Goal: Transaction & Acquisition: Purchase product/service

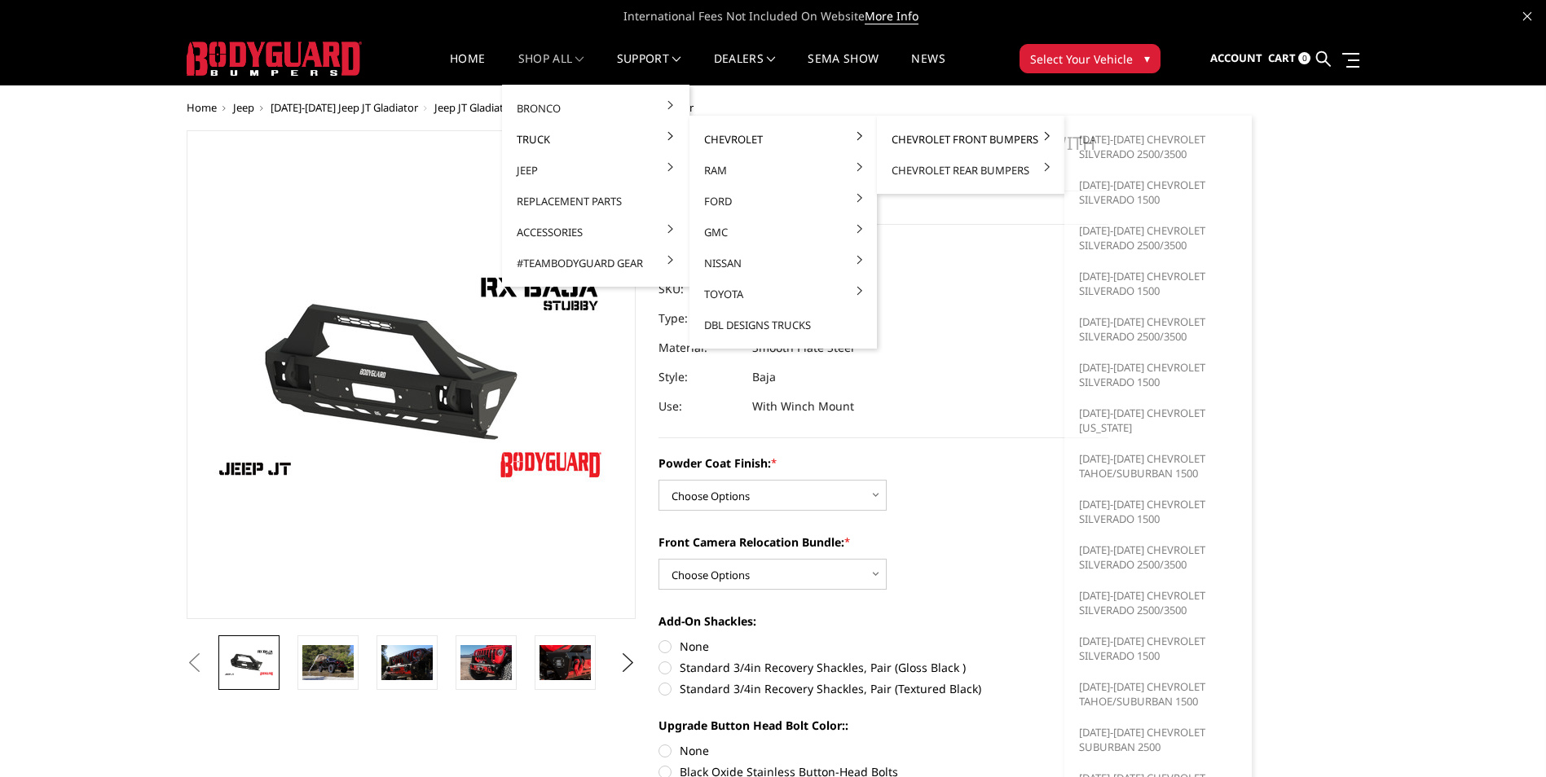
click at [905, 139] on link "Chevrolet Front Bumpers" at bounding box center [970, 139] width 174 height 31
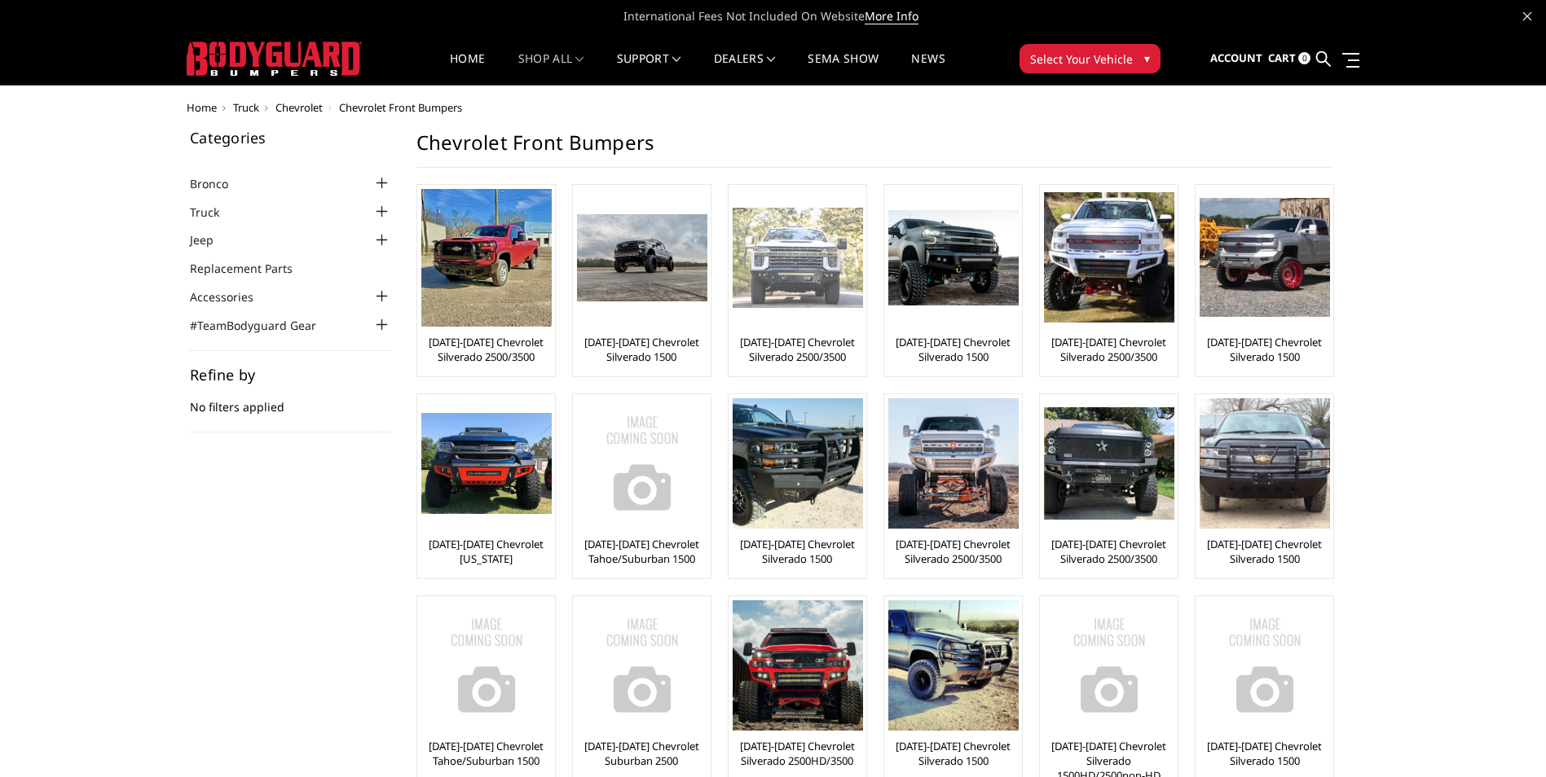
click at [796, 350] on link "[DATE]-[DATE] Chevrolet Silverado 2500/3500" at bounding box center [797, 349] width 130 height 29
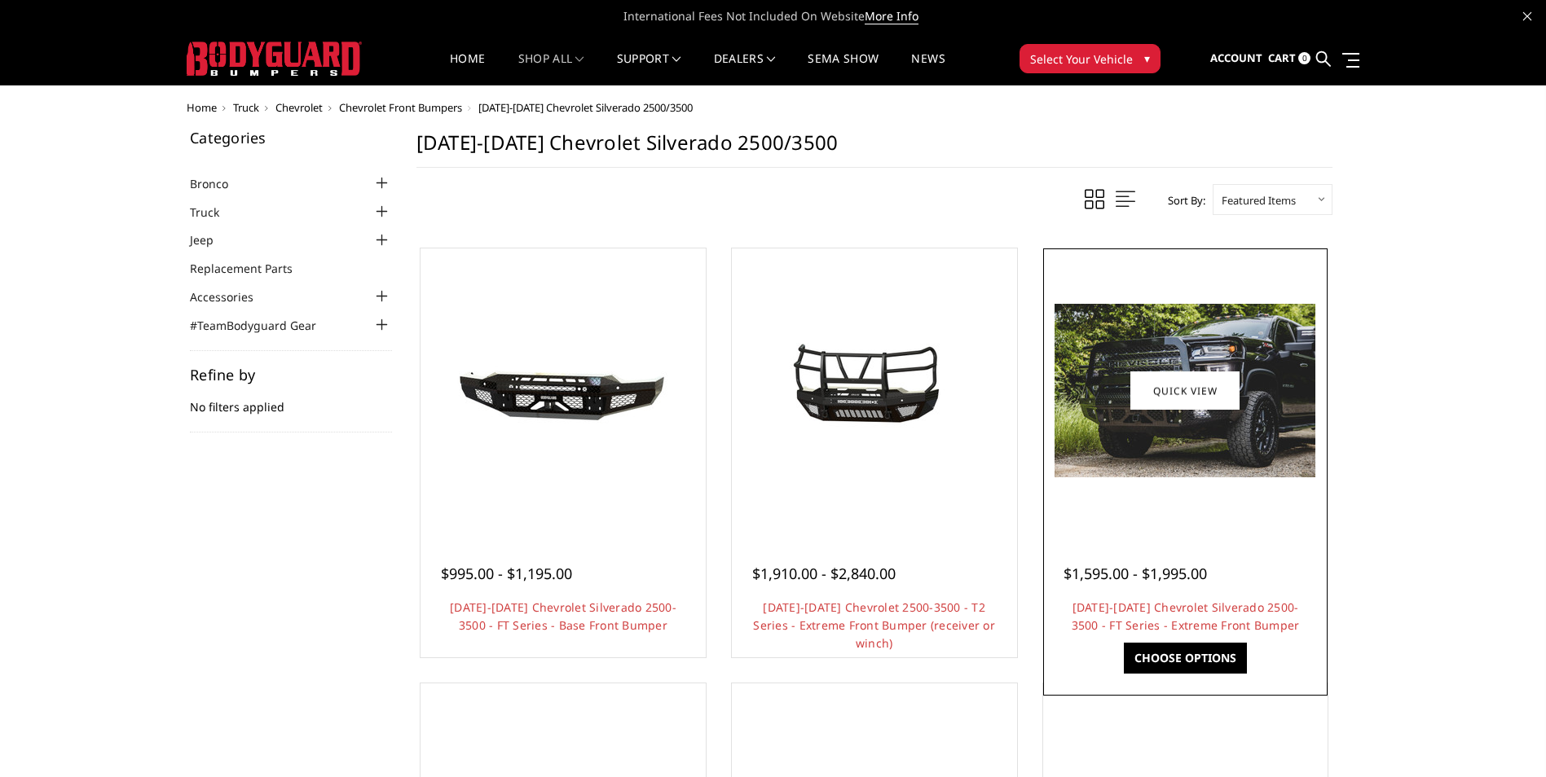
click at [1243, 395] on img at bounding box center [1184, 391] width 261 height 174
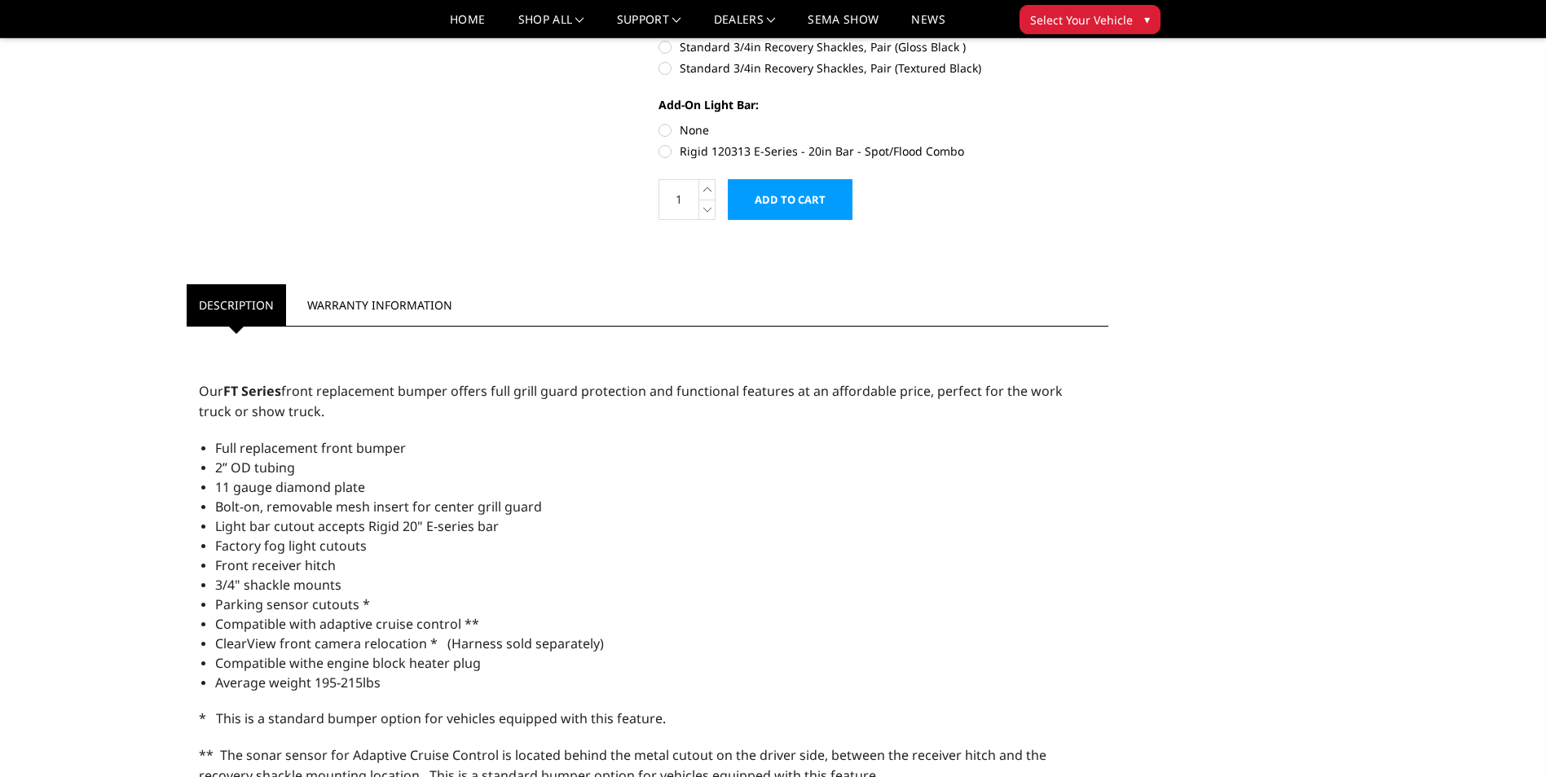
scroll to position [733, 0]
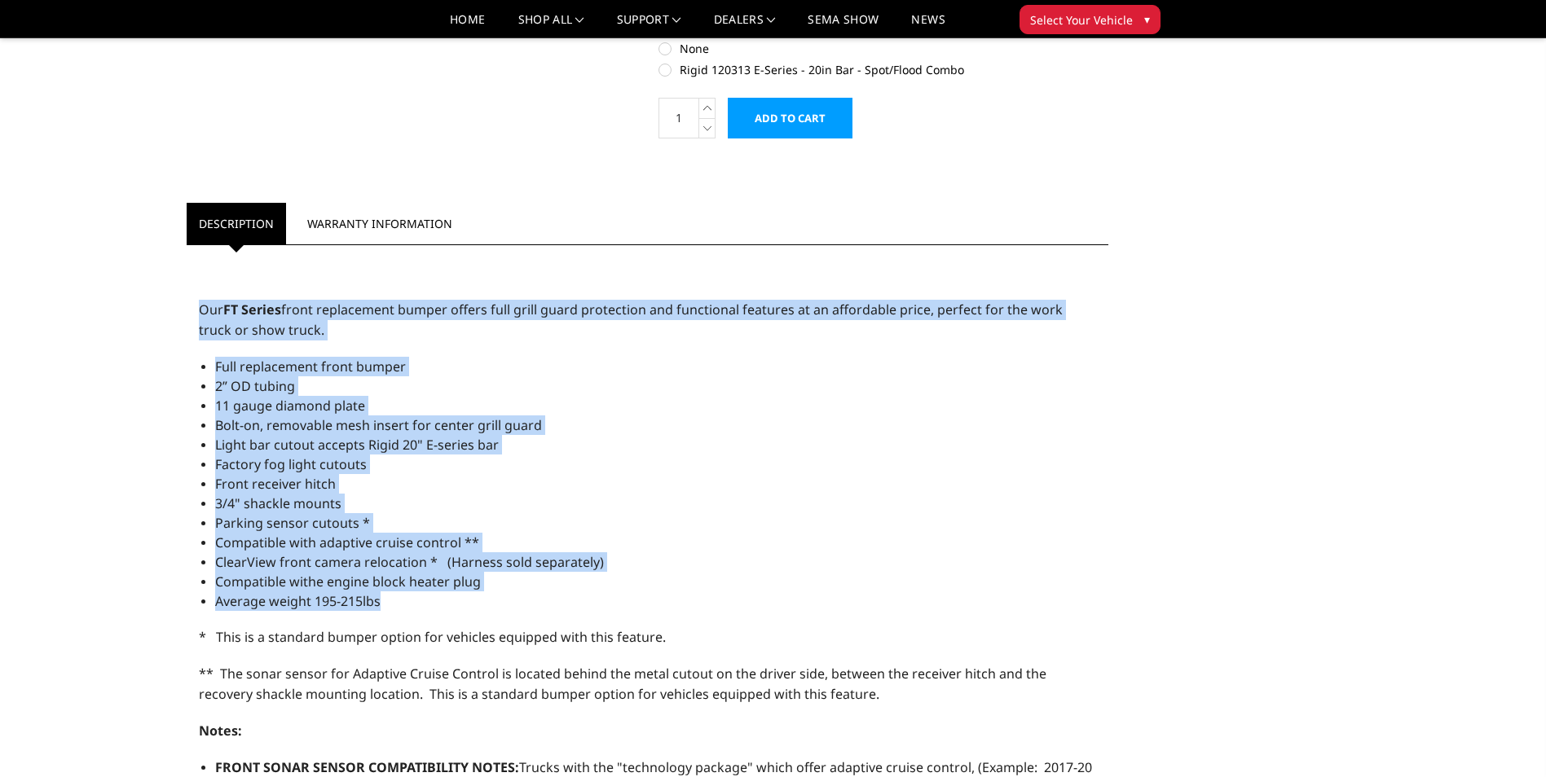
drag, startPoint x: 200, startPoint y: 311, endPoint x: 575, endPoint y: 600, distance: 473.4
click at [575, 600] on div "Our FT Series front replacement bumper offers full grill guard protection and f…" at bounding box center [648, 774] width 922 height 1043
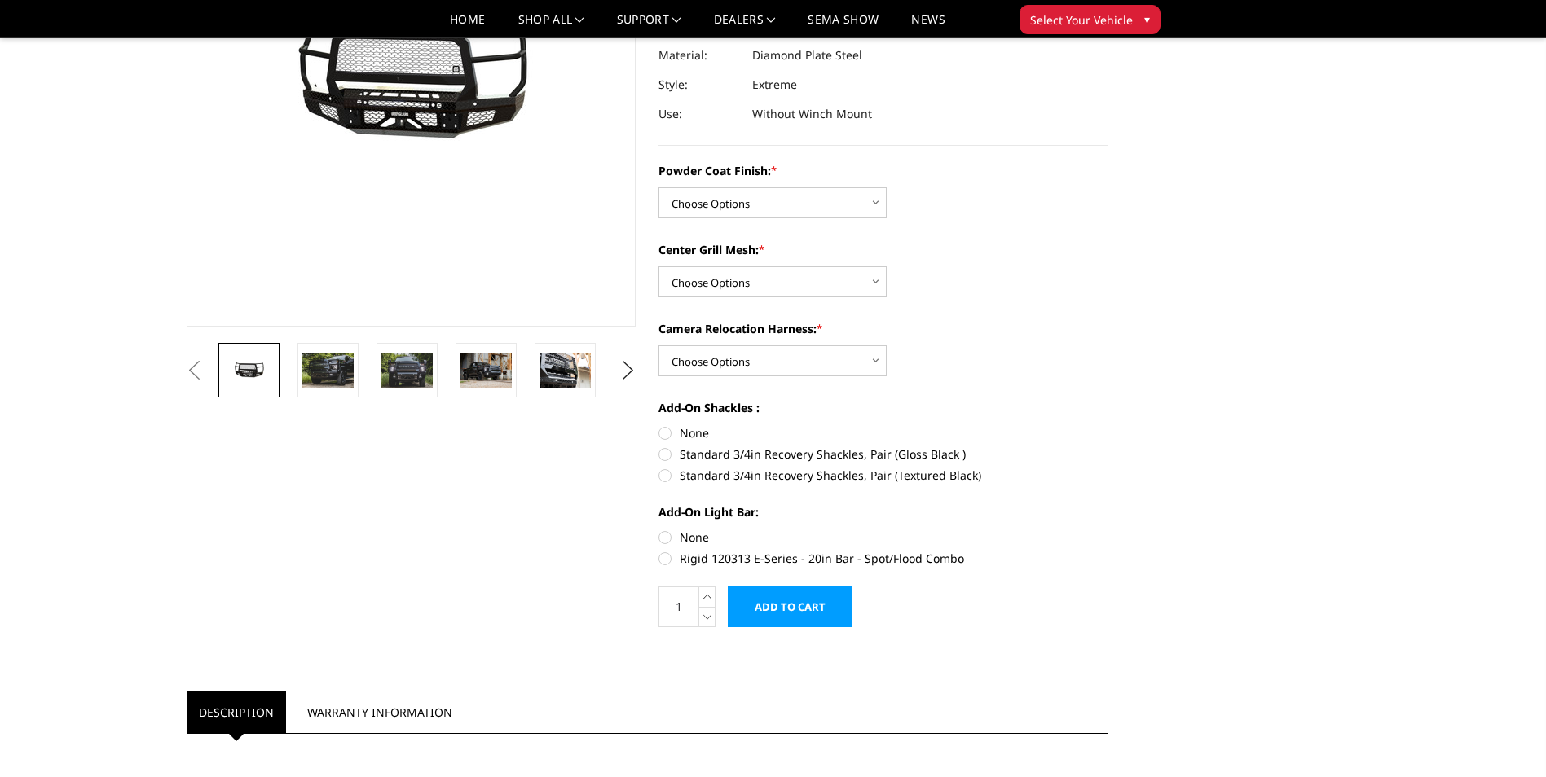
scroll to position [163, 0]
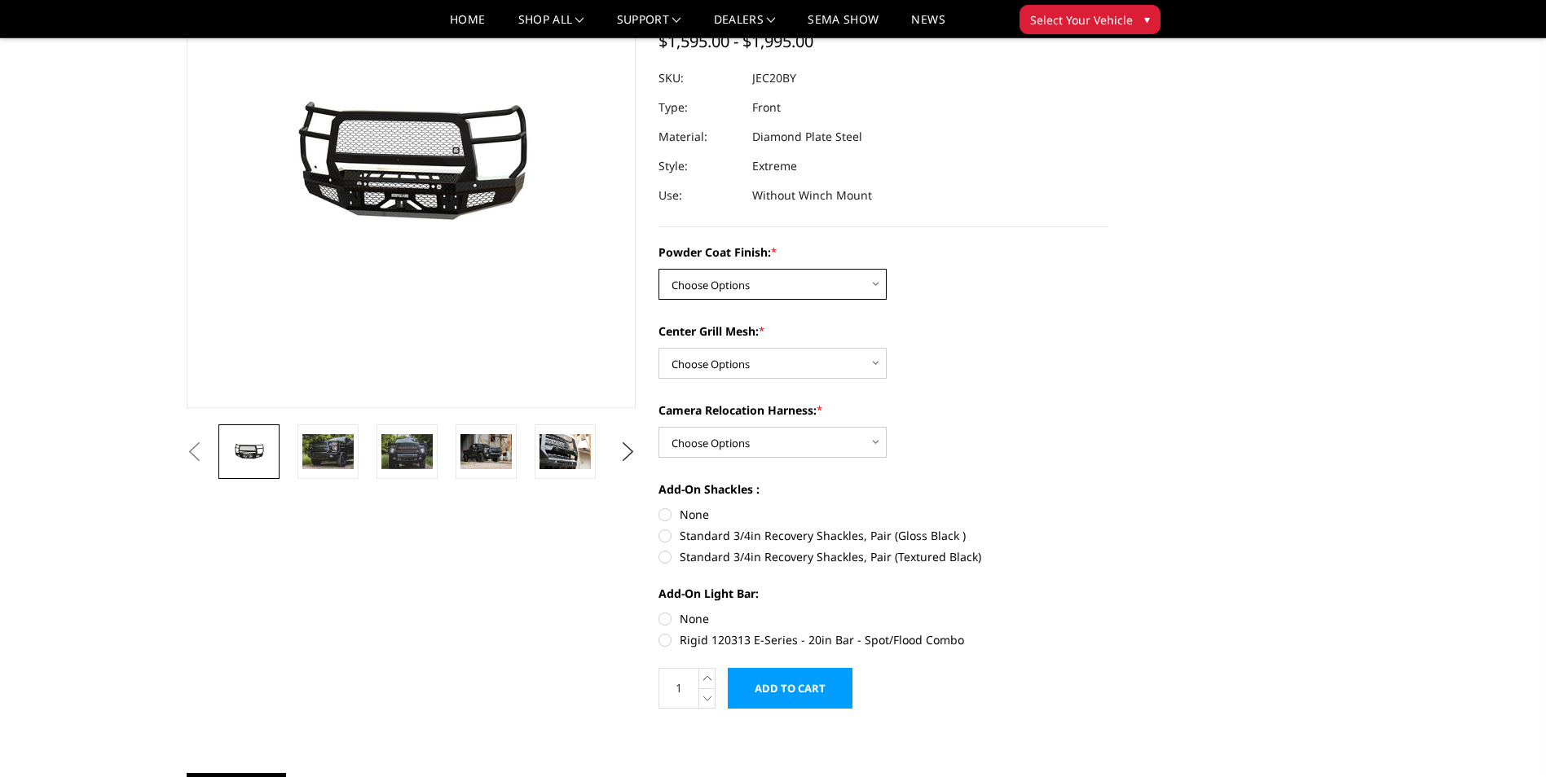
click at [849, 292] on select "Choose Options Bare Metal Gloss Black Powder Coat Textured Black Powder Coat" at bounding box center [772, 284] width 228 height 31
click at [831, 367] on select "Choose Options WITH Expanded Metal in Center Grill WITHOUT Expanded Metal in Ce…" at bounding box center [772, 363] width 228 height 31
click at [833, 363] on select "Choose Options WITH Expanded Metal in Center Grill WITHOUT Expanded Metal in Ce…" at bounding box center [772, 363] width 228 height 31
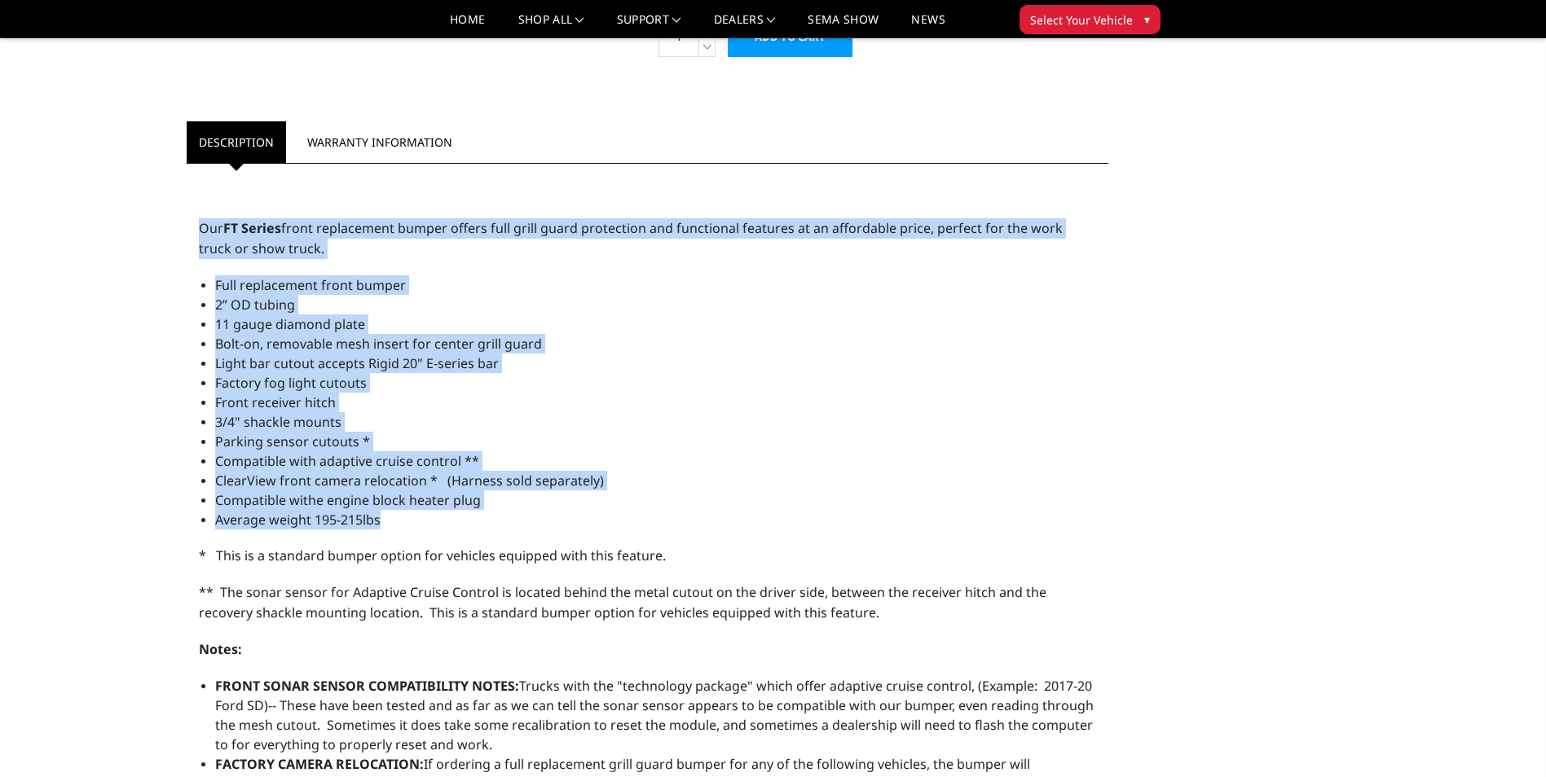
scroll to position [733, 0]
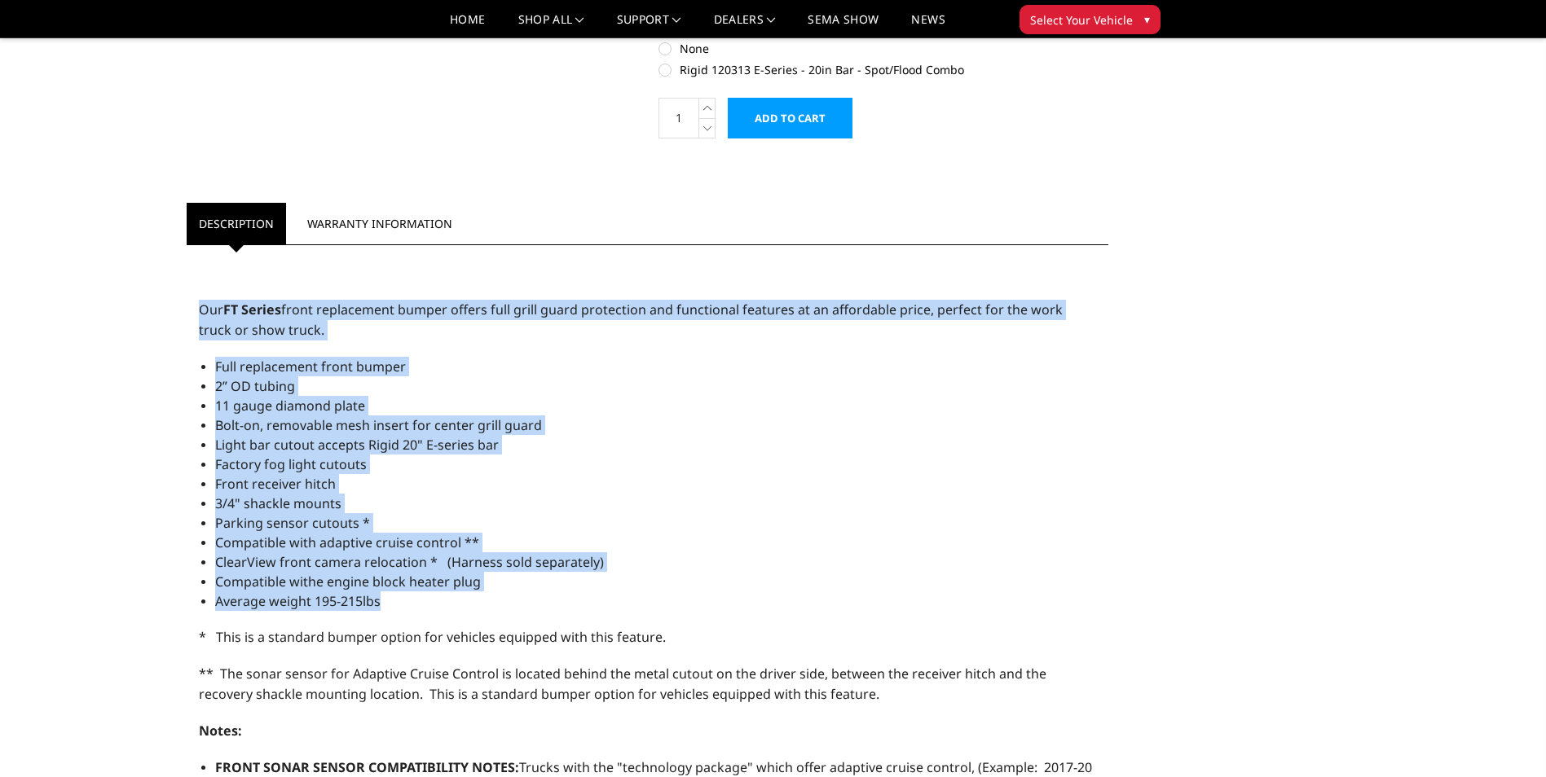
click at [422, 319] on p "Our FT Series front replacement bumper offers full grill guard protection and f…" at bounding box center [648, 320] width 898 height 41
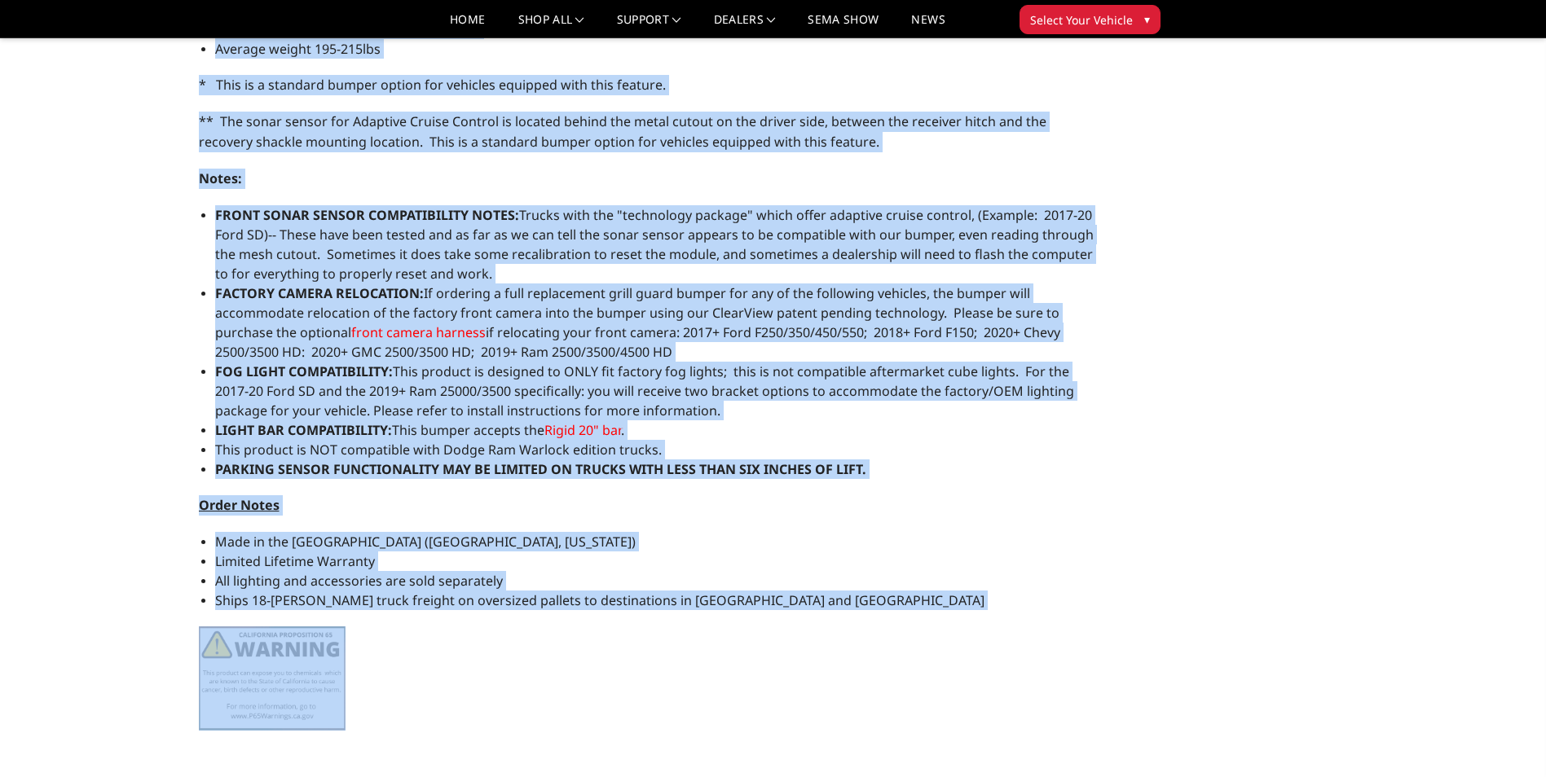
scroll to position [1333, 0]
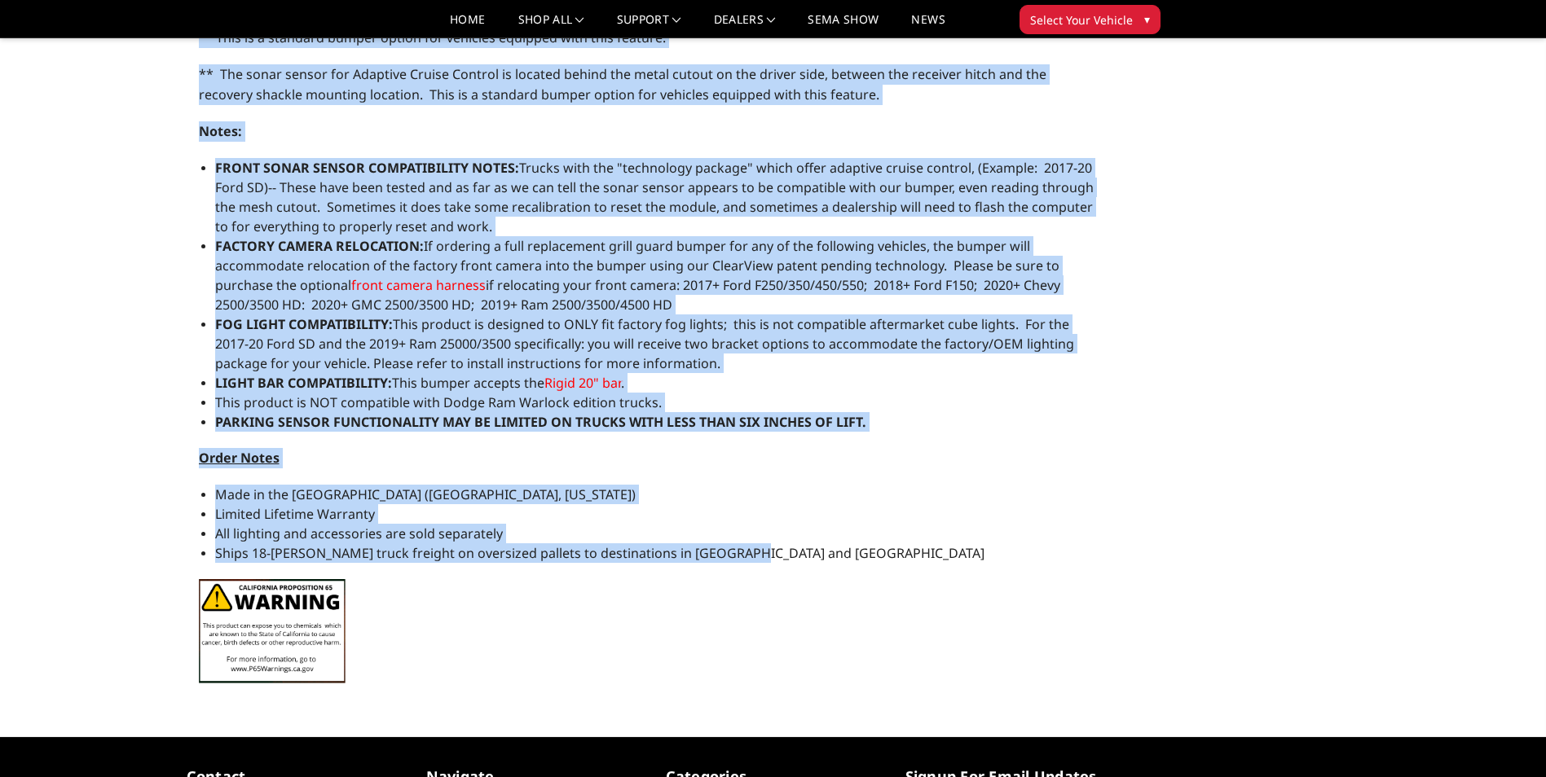
drag, startPoint x: 201, startPoint y: 311, endPoint x: 793, endPoint y: 549, distance: 637.6
click at [793, 549] on div "Our FT Series front replacement bumper offers full grill guard protection and f…" at bounding box center [648, 175] width 922 height 1043
copy div "Our FT Series front replacement bumper offers full grill guard protection and f…"
click at [375, 512] on li "Limited Lifetime Warranty" at bounding box center [656, 514] width 882 height 20
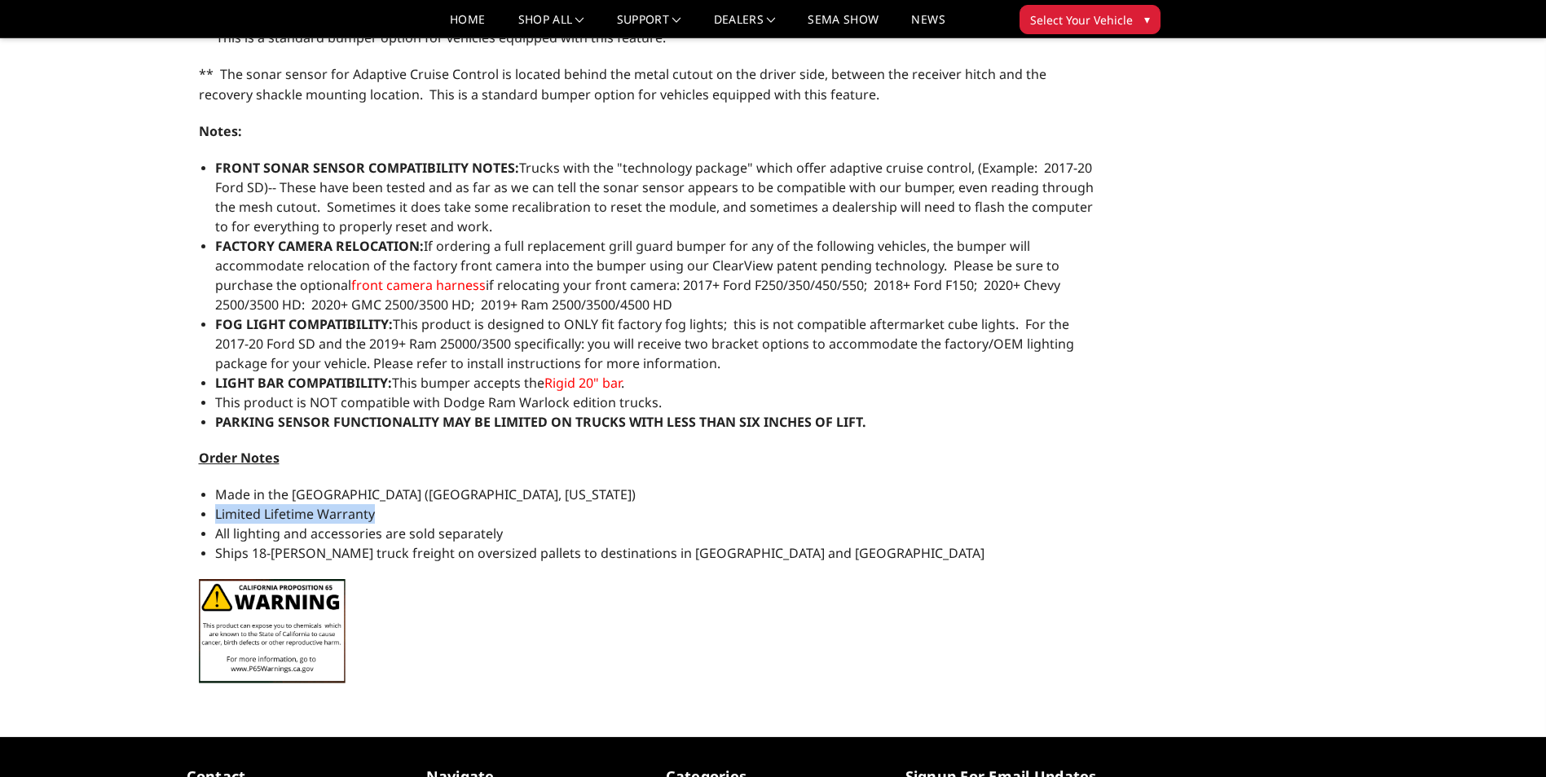
drag, startPoint x: 372, startPoint y: 517, endPoint x: 212, endPoint y: 520, distance: 159.7
click at [212, 520] on div "Our FT Series front replacement bumper offers full grill guard protection and f…" at bounding box center [648, 175] width 922 height 1043
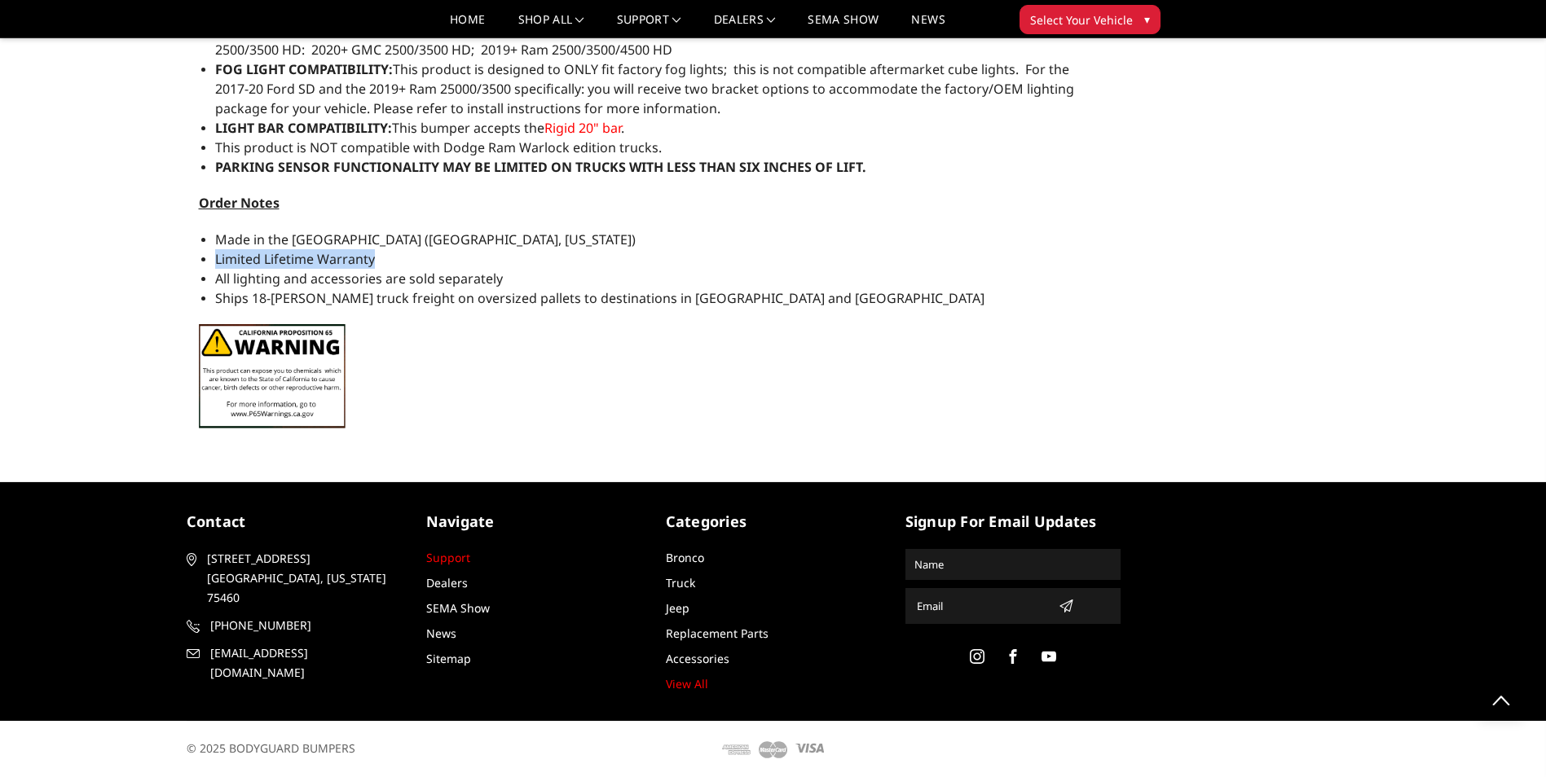
click at [453, 563] on link "Support" at bounding box center [448, 557] width 44 height 15
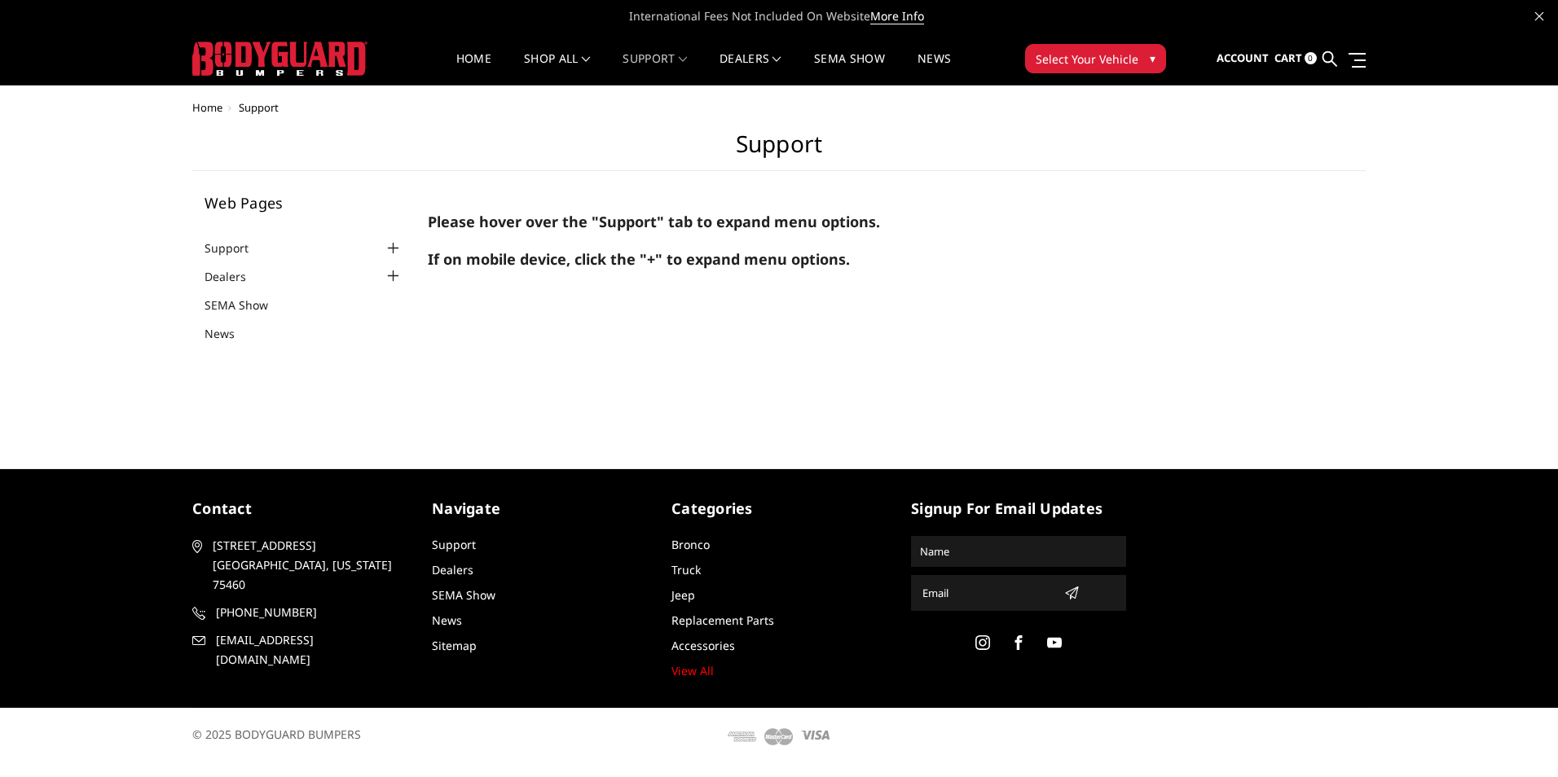
click at [311, 62] on img at bounding box center [279, 59] width 175 height 34
